Goal: Task Accomplishment & Management: Complete application form

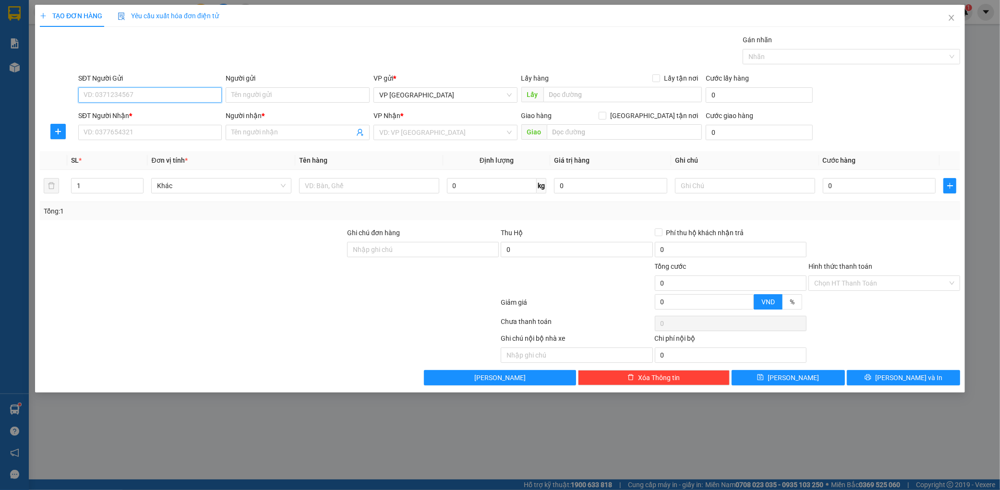
click at [131, 101] on input "SĐT Người Gửi" at bounding box center [150, 94] width 144 height 15
type input "0983759837"
click at [99, 130] on input "SĐT Người Nhận *" at bounding box center [150, 132] width 144 height 15
type input "0395426542"
click at [121, 150] on div "0395426542 - giang" at bounding box center [150, 151] width 133 height 11
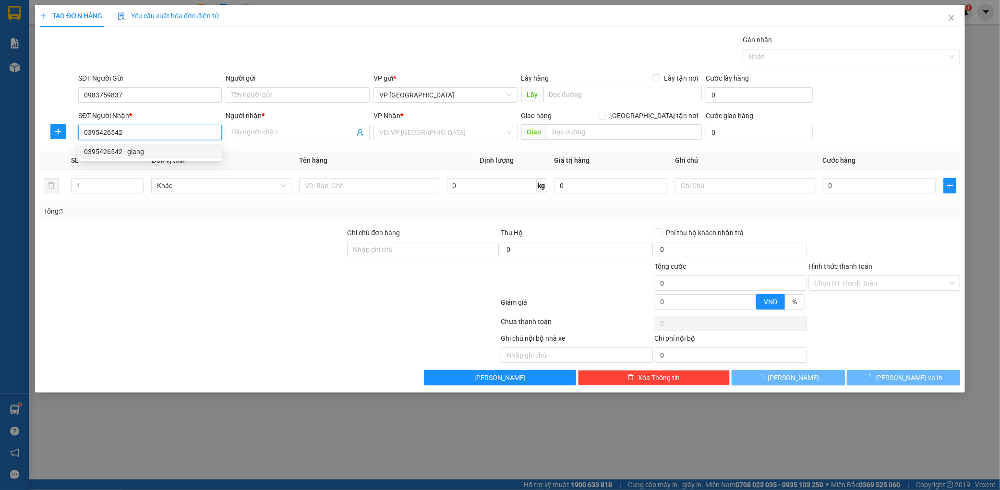
type input "giang"
type input "ky long"
type input "0395426542"
click at [373, 173] on td at bounding box center [369, 186] width 148 height 32
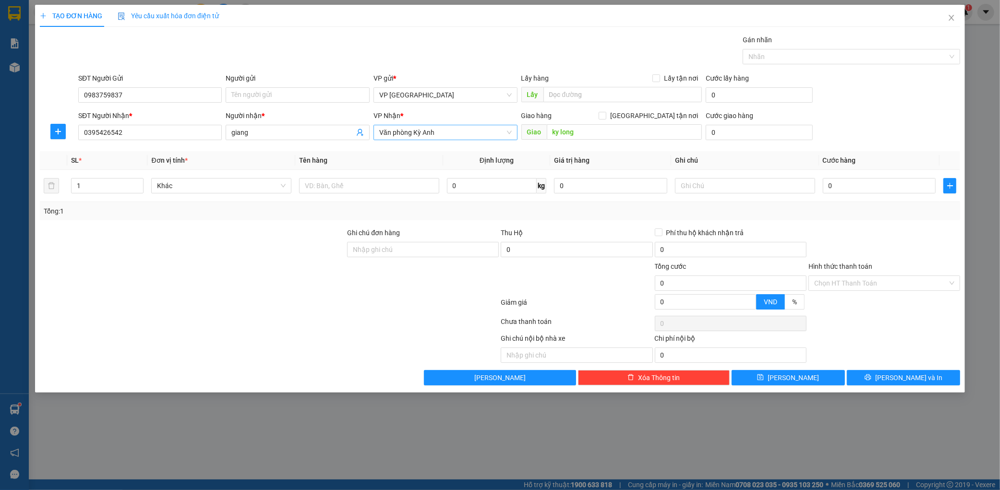
click at [421, 131] on span "Văn phòng Kỳ Anh" at bounding box center [445, 132] width 133 height 14
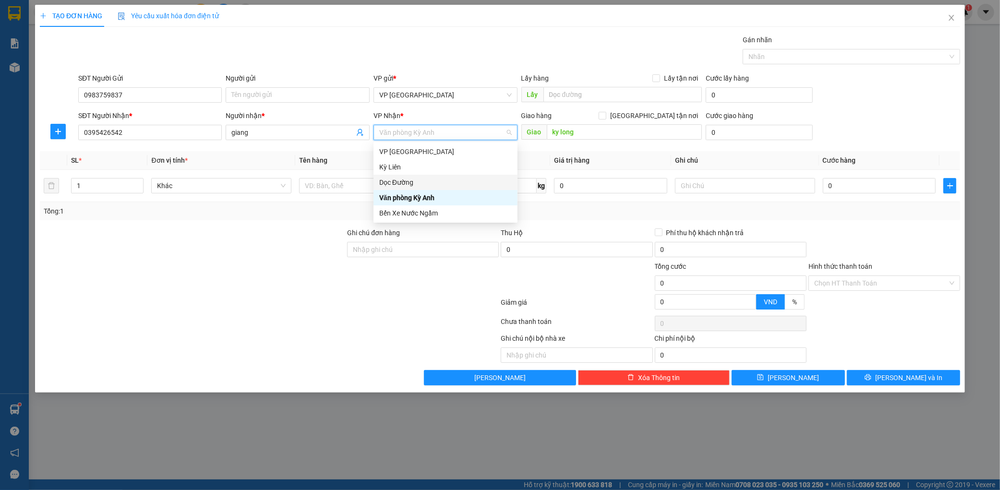
click at [402, 183] on div "Dọc Đường" at bounding box center [445, 182] width 133 height 11
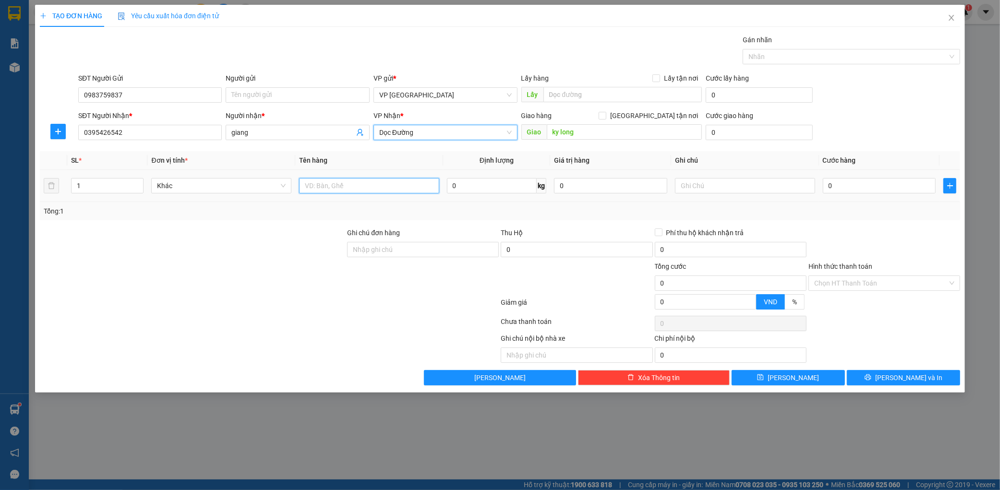
click at [301, 184] on input "text" at bounding box center [369, 185] width 140 height 15
click at [323, 184] on input "text" at bounding box center [369, 185] width 140 height 15
click at [349, 186] on input "text" at bounding box center [369, 185] width 140 height 15
type input "k"
type input "5 thùng"
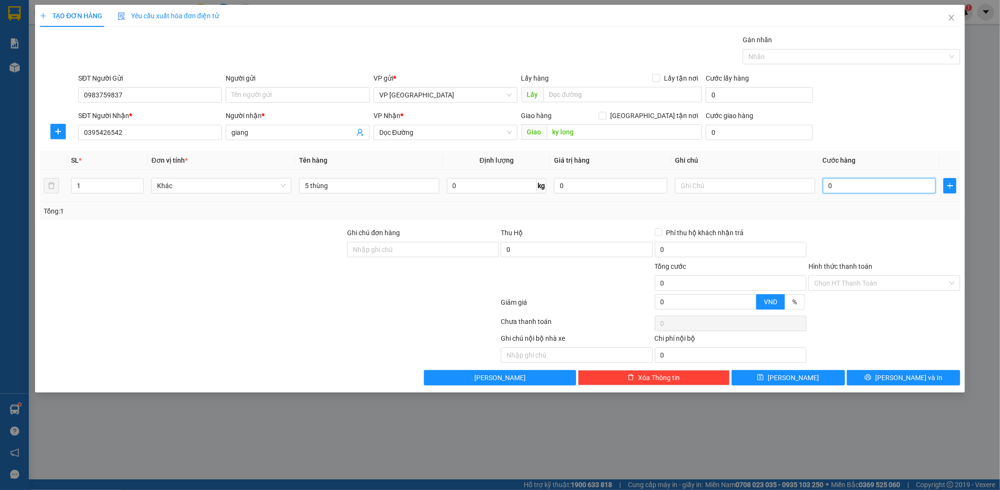
click at [872, 186] on input "0" at bounding box center [879, 185] width 113 height 15
type input "002"
type input "2"
type input "002.500.252"
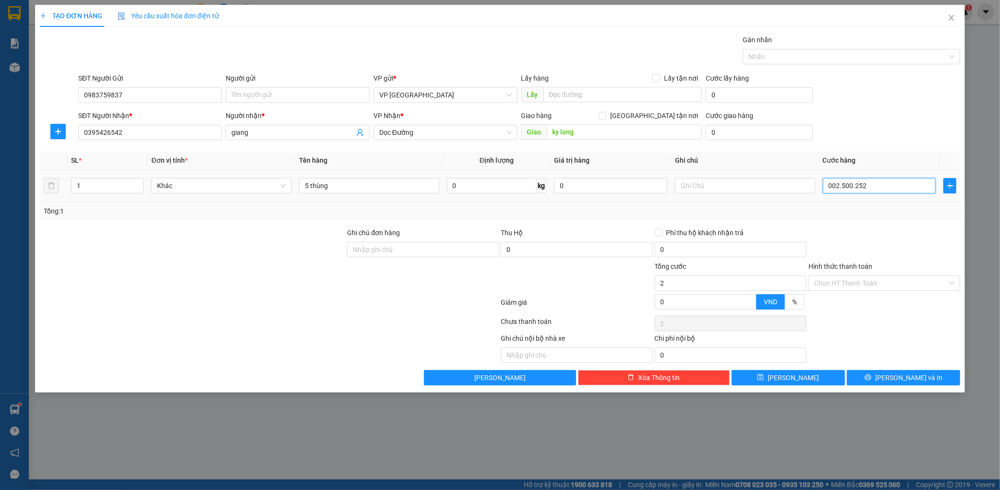
type input "2.500.252"
type input "00.250.025"
type input "250.025"
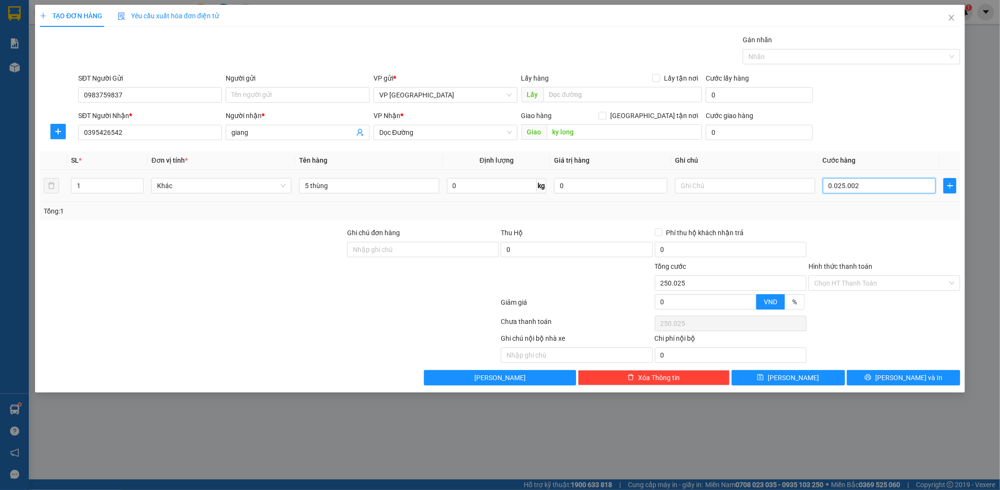
type input "002.500"
type input "2.500"
type input "0.025"
type input "25"
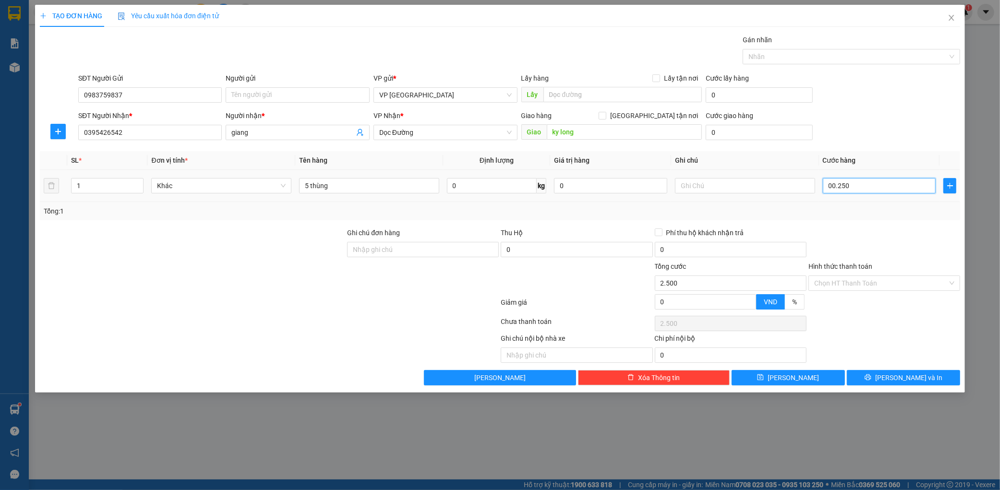
type input "25"
type input "00"
type input "0"
type input "003"
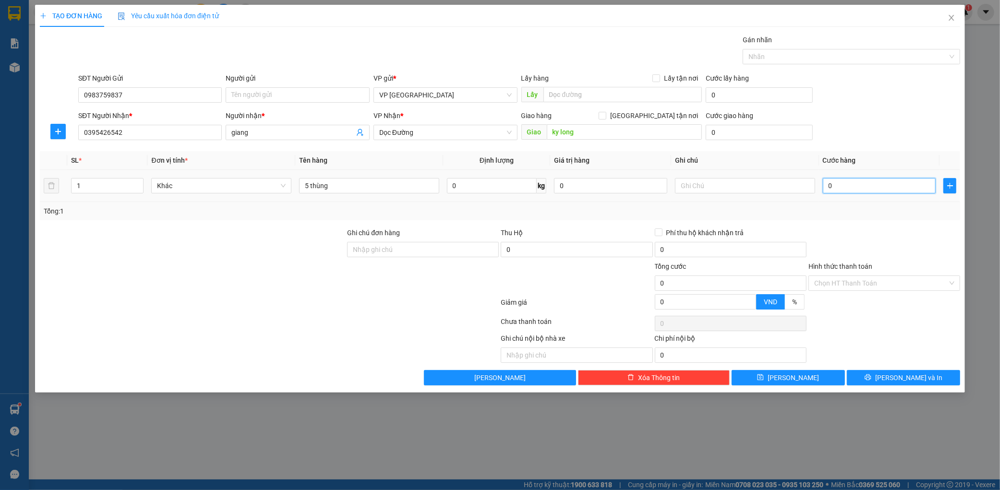
type input "3"
type input "0.030"
type input "30"
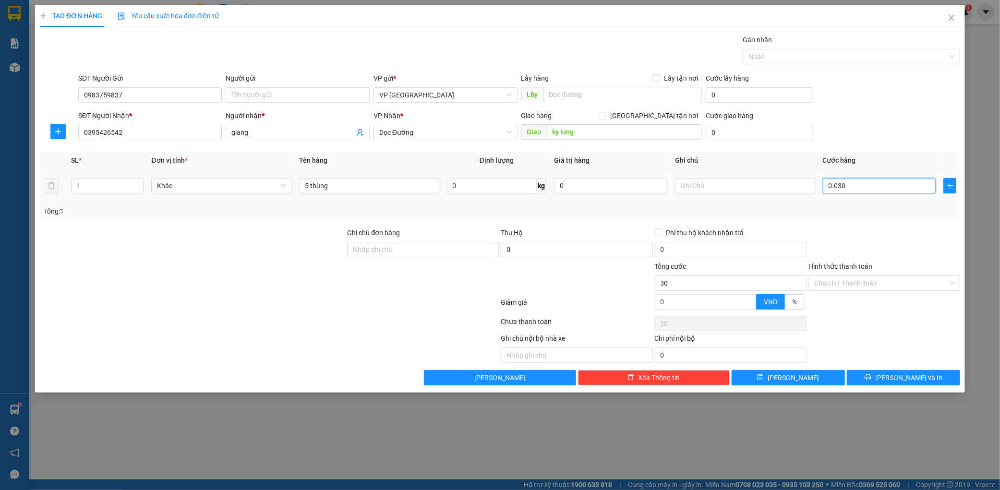
type input "00.300"
type input "300"
type input "0.003.000"
type input "3.000"
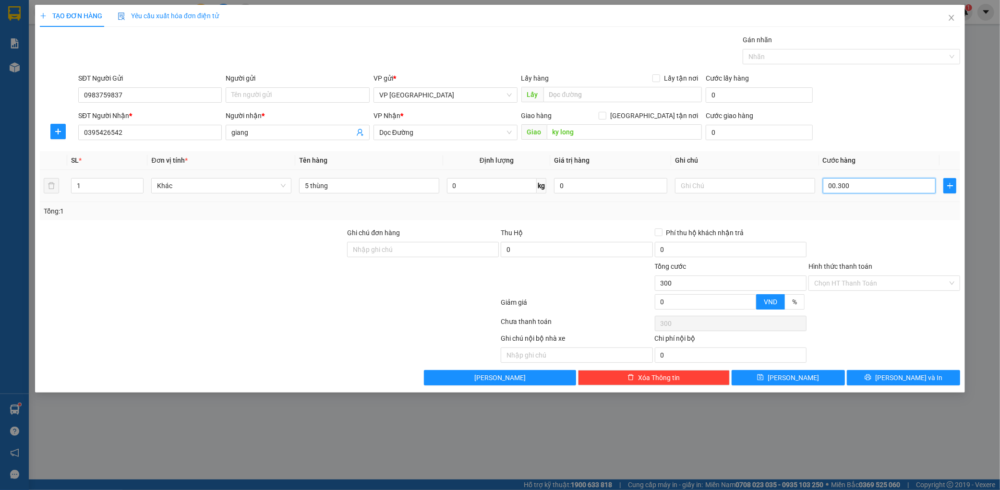
type input "3.000"
type input "000.030.000"
type input "30.000"
type input "[PHONE_NUMBER]"
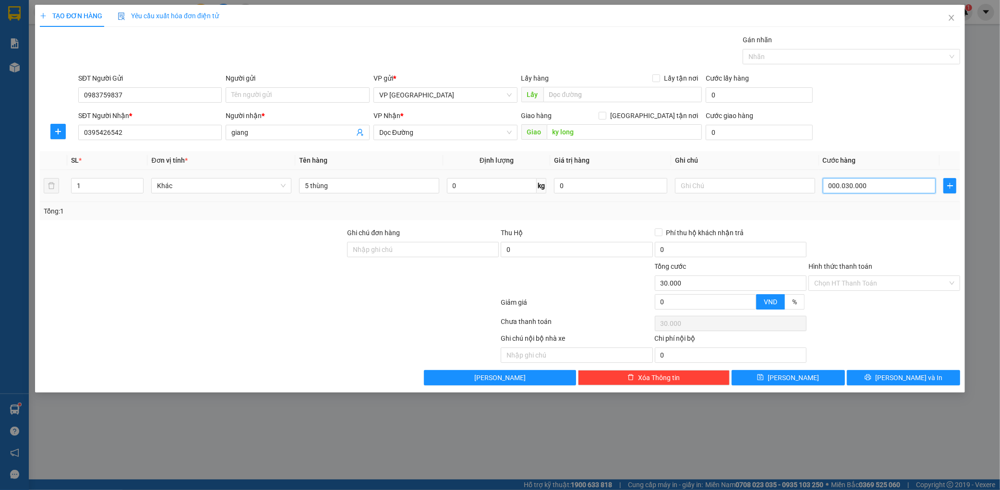
type input "300.000"
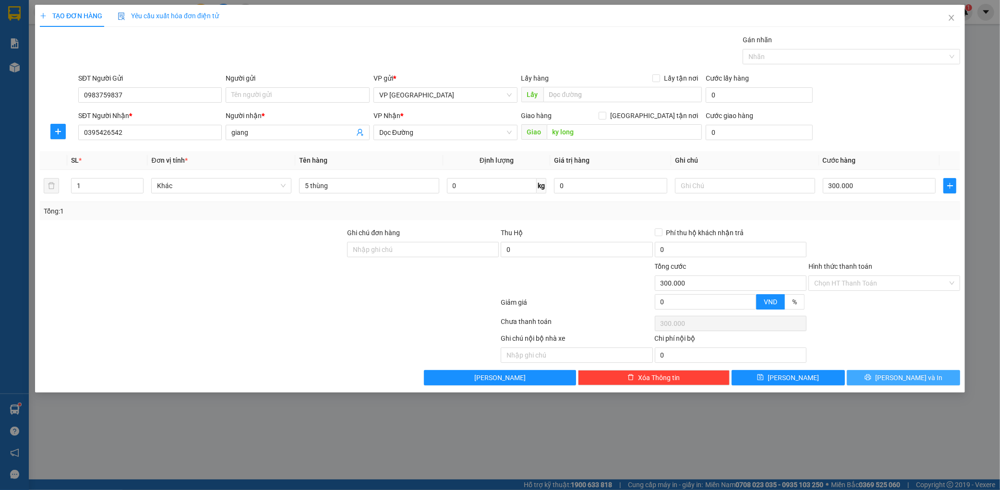
click at [902, 380] on span "[PERSON_NAME] và In" at bounding box center [908, 378] width 67 height 11
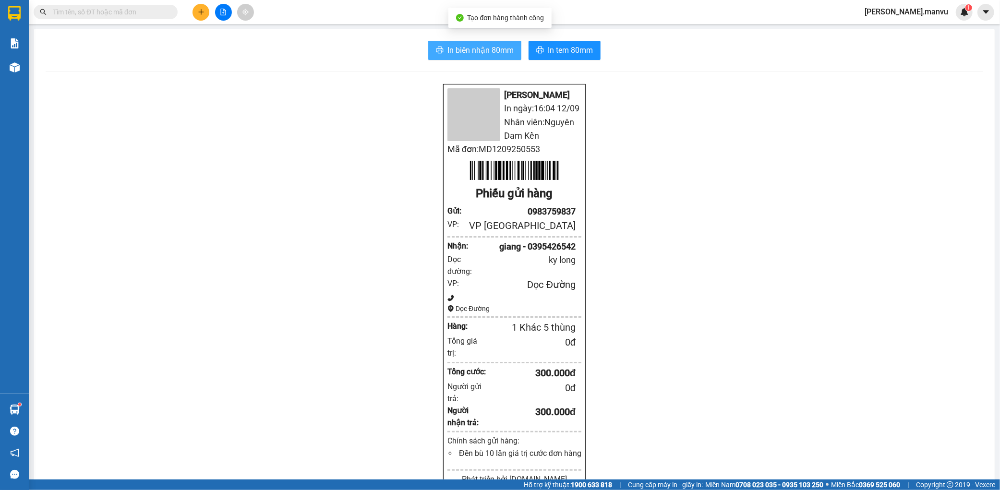
click at [462, 51] on span "In biên nhận 80mm" at bounding box center [481, 50] width 66 height 12
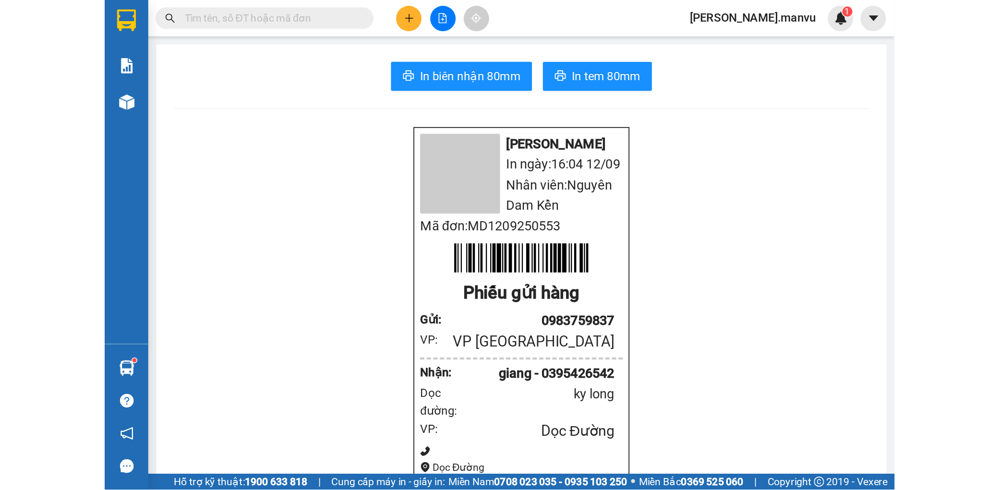
scroll to position [63, 0]
